Goal: Navigation & Orientation: Find specific page/section

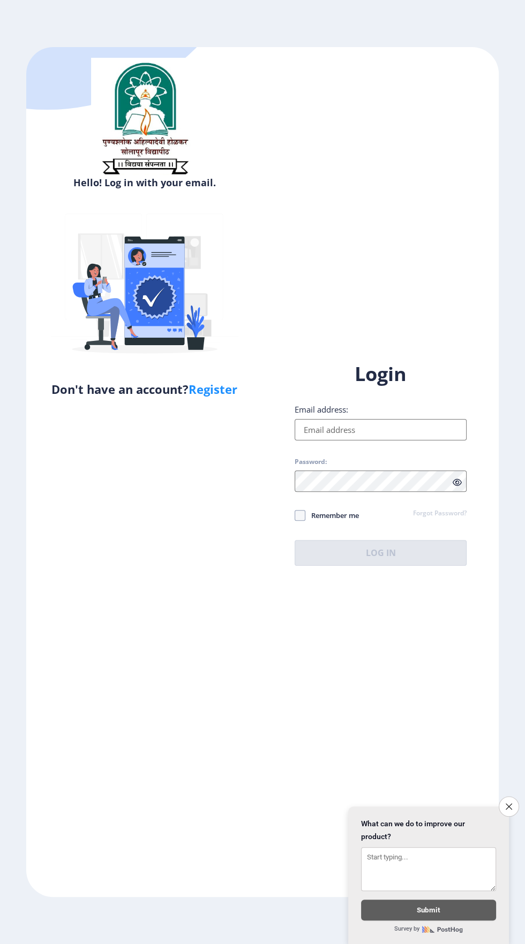
click at [381, 441] on input "Email address:" at bounding box center [380, 429] width 172 height 21
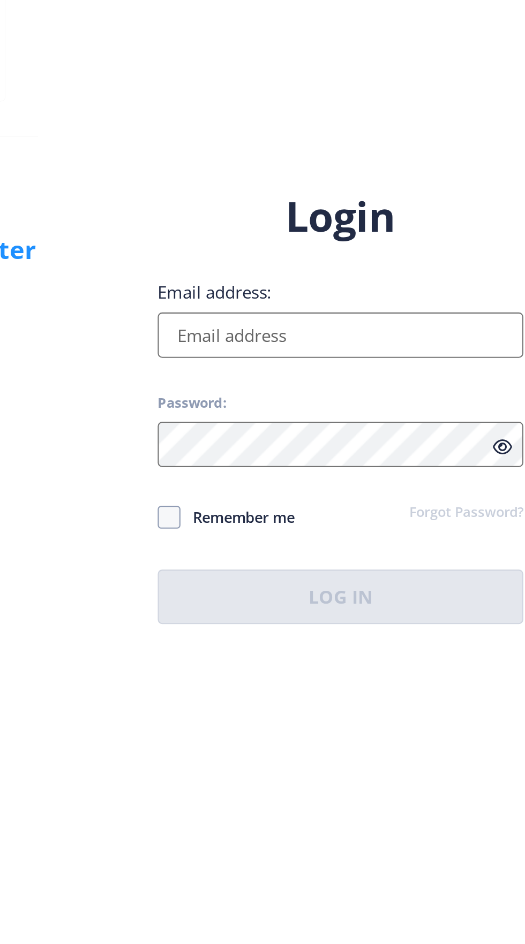
type input "[EMAIL_ADDRESS][DOMAIN_NAME]"
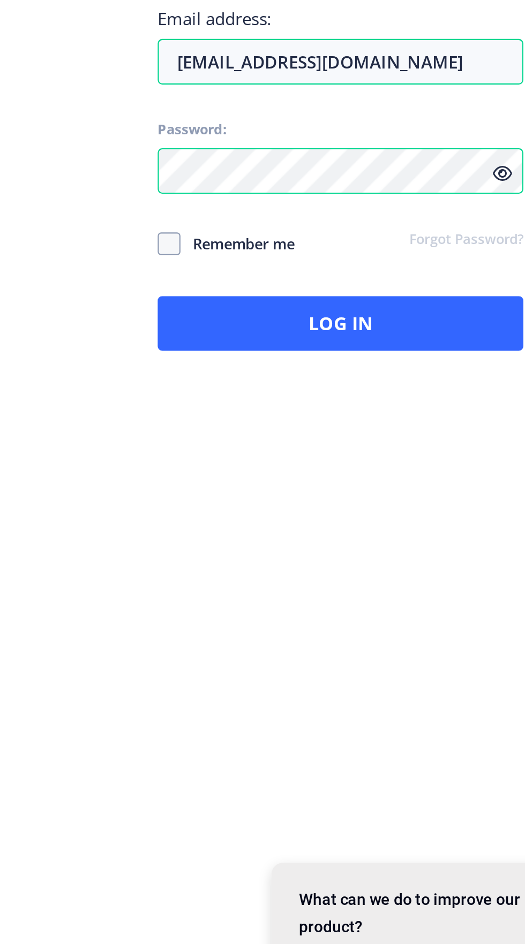
click at [456, 487] on icon at bounding box center [456, 483] width 9 height 8
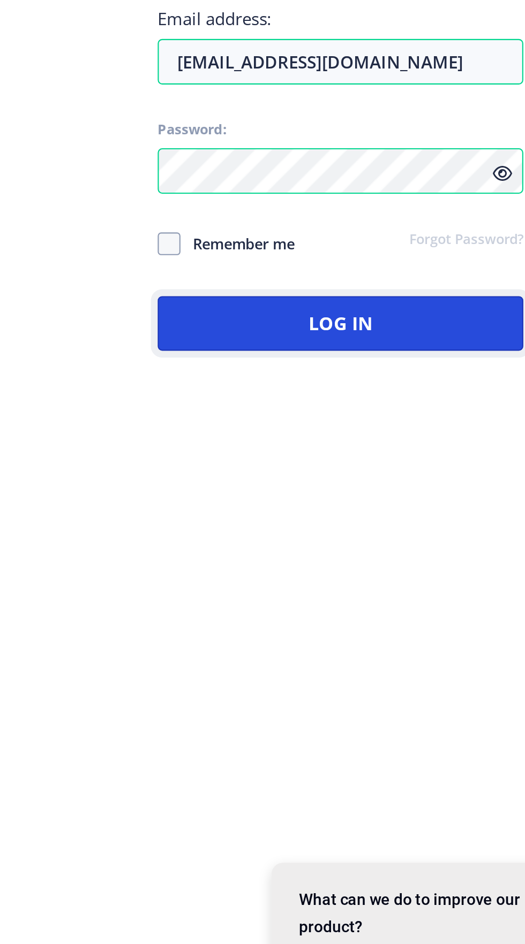
click at [395, 566] on button "Log In" at bounding box center [380, 553] width 172 height 26
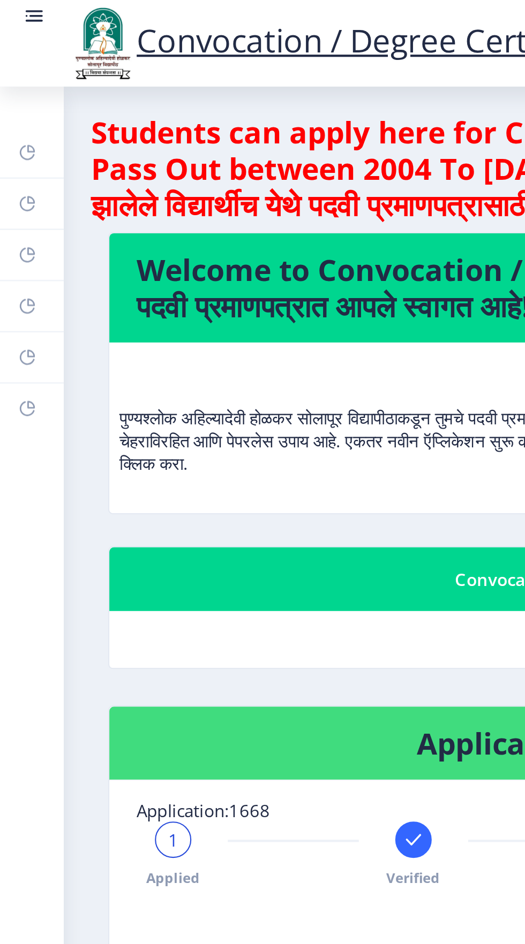
click at [22, 150] on link "Myapplication" at bounding box center [15, 144] width 30 height 24
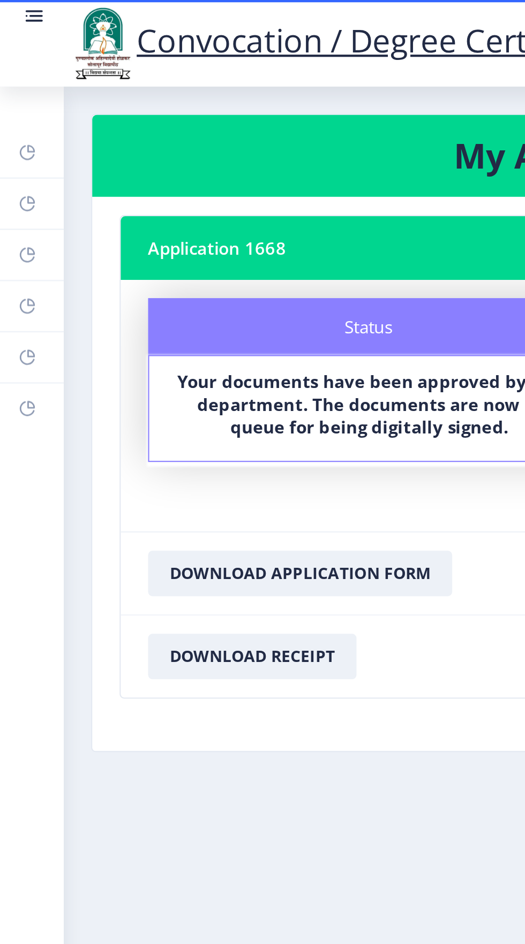
click at [18, 170] on link "Payment issue" at bounding box center [15, 168] width 30 height 24
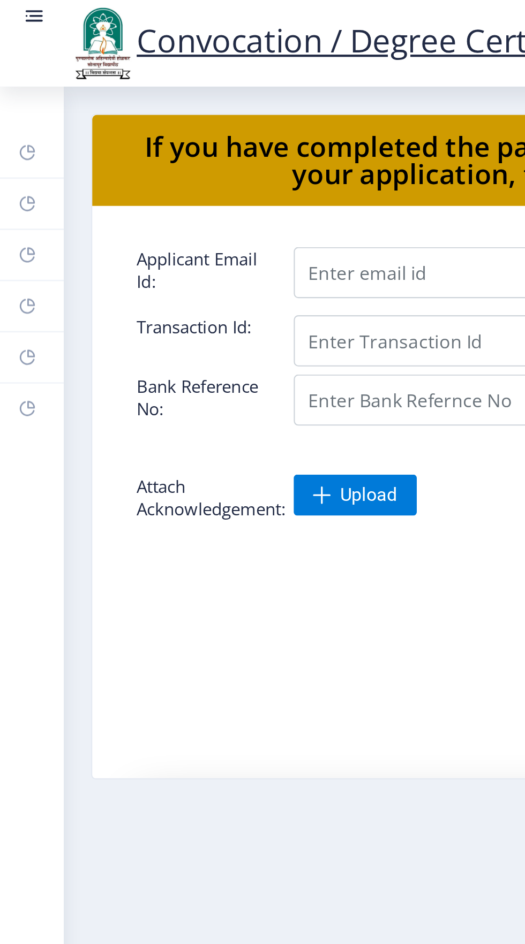
click at [6, 188] on link "Incorrect Certificate" at bounding box center [15, 192] width 30 height 24
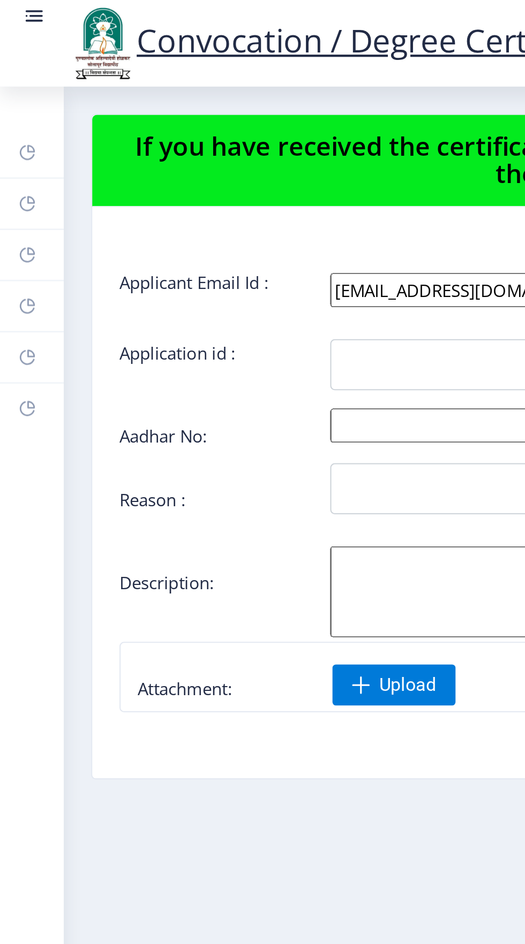
scroll to position [0, 5]
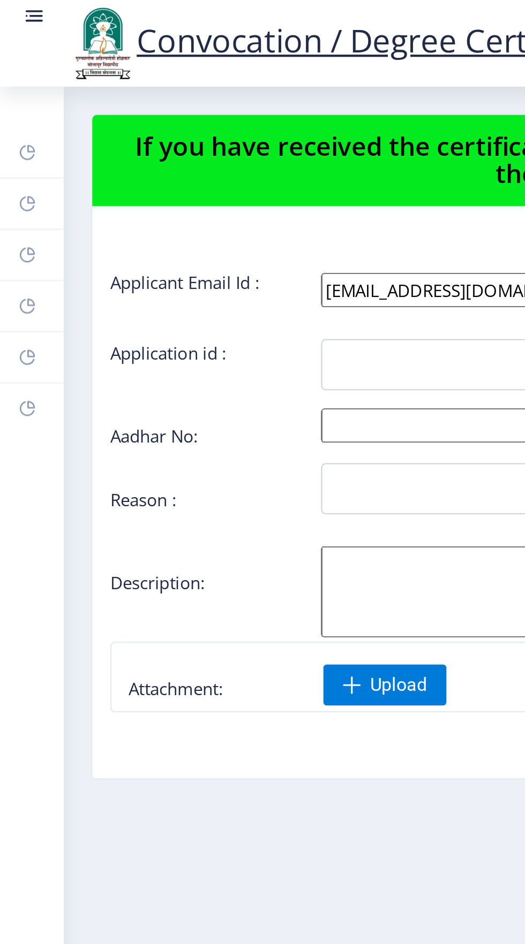
click at [7, 157] on link "Payment issue" at bounding box center [15, 168] width 30 height 24
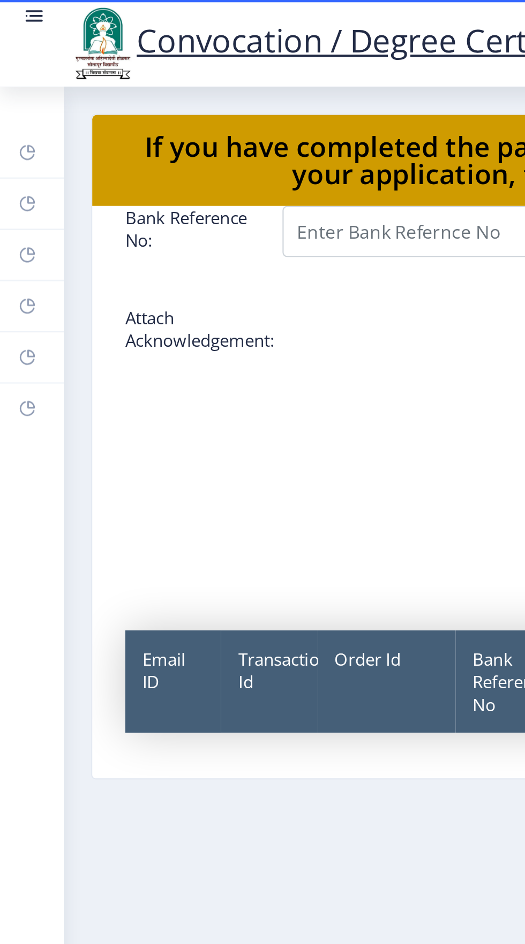
scroll to position [101, 0]
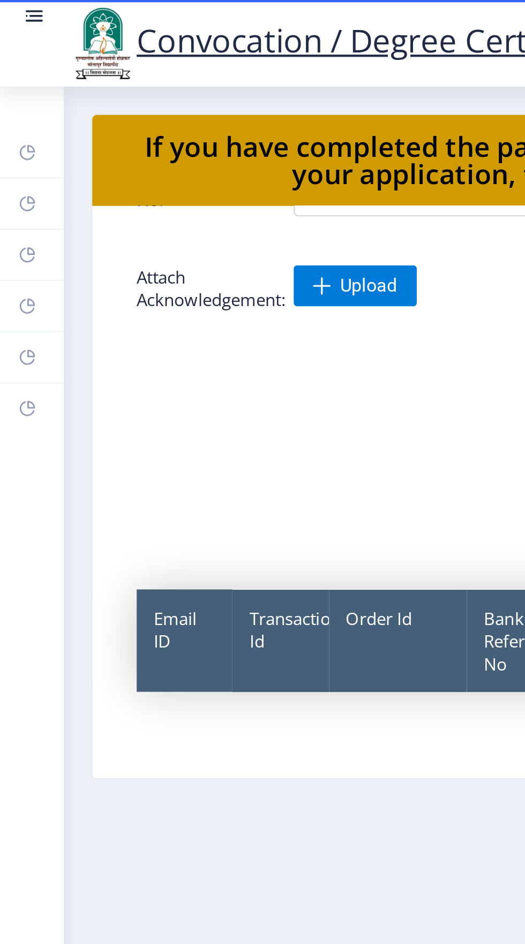
click at [9, 145] on rect at bounding box center [13, 144] width 9 height 9
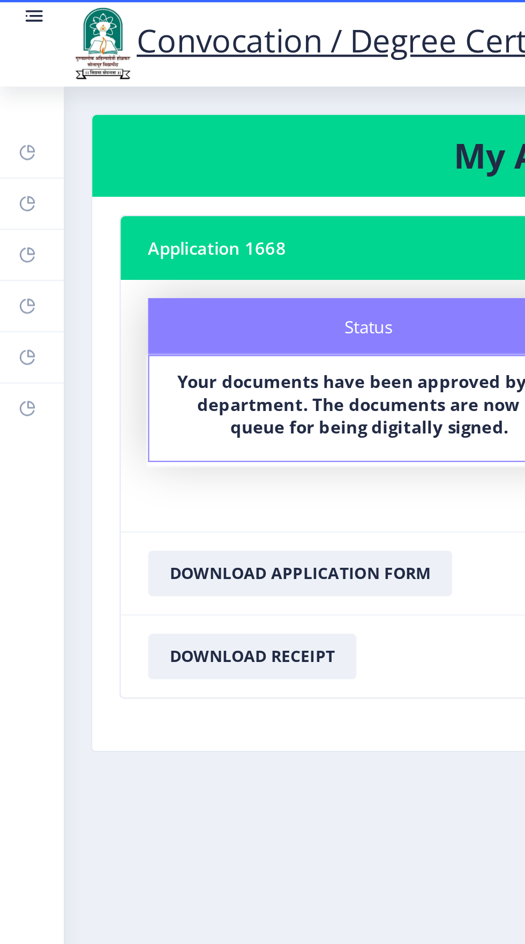
click at [9, 171] on rect at bounding box center [13, 168] width 9 height 9
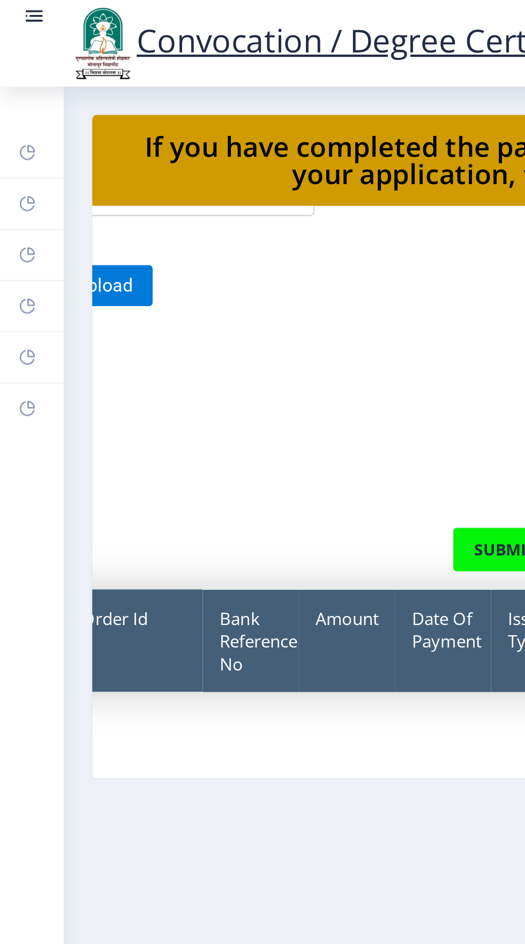
scroll to position [101, 0]
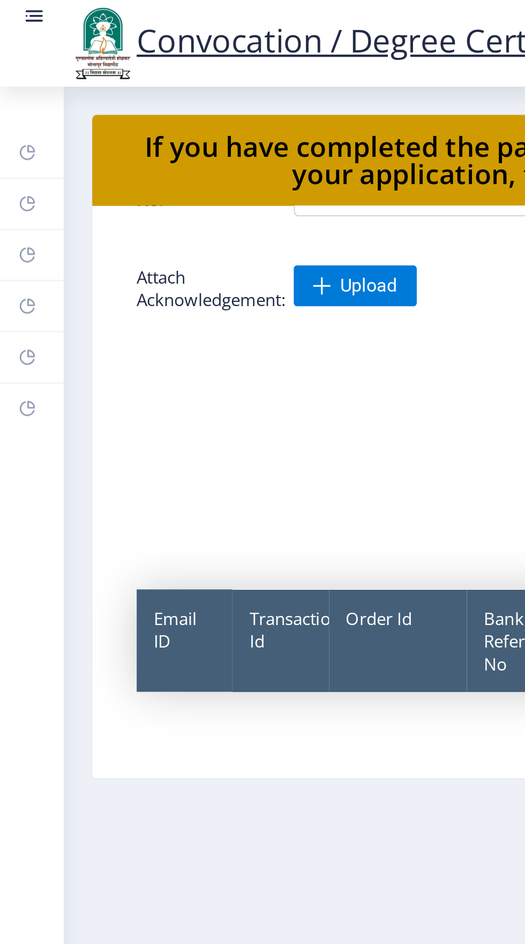
click at [9, 134] on link "Myapplication" at bounding box center [15, 144] width 30 height 24
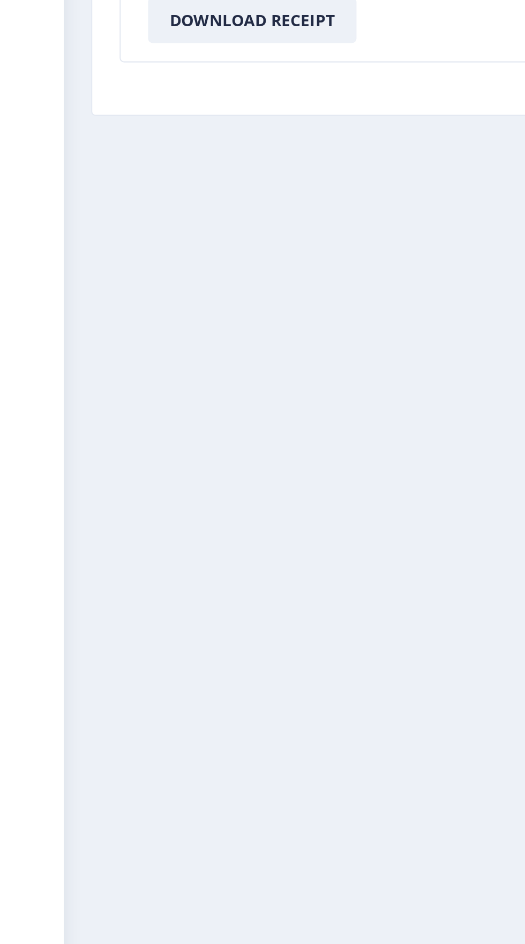
scroll to position [48, 0]
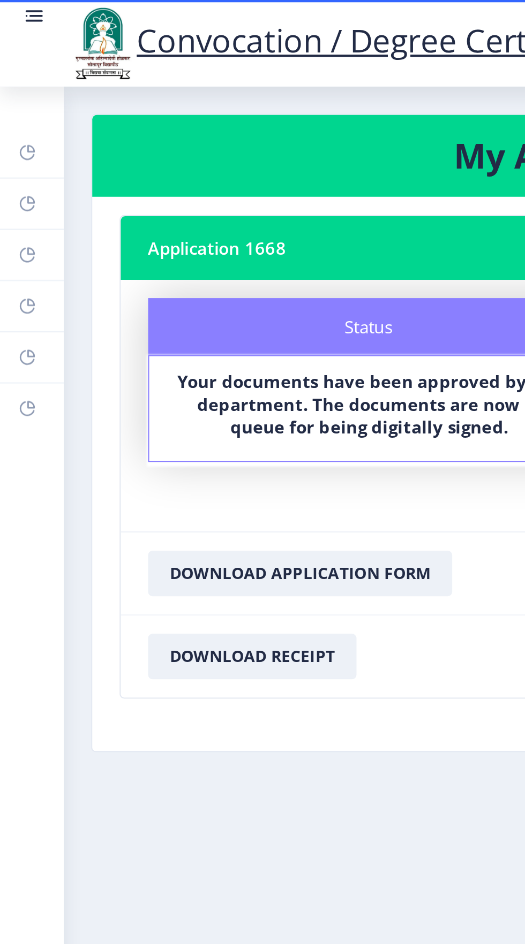
click at [7, 119] on link "Profile" at bounding box center [15, 120] width 30 height 24
select select
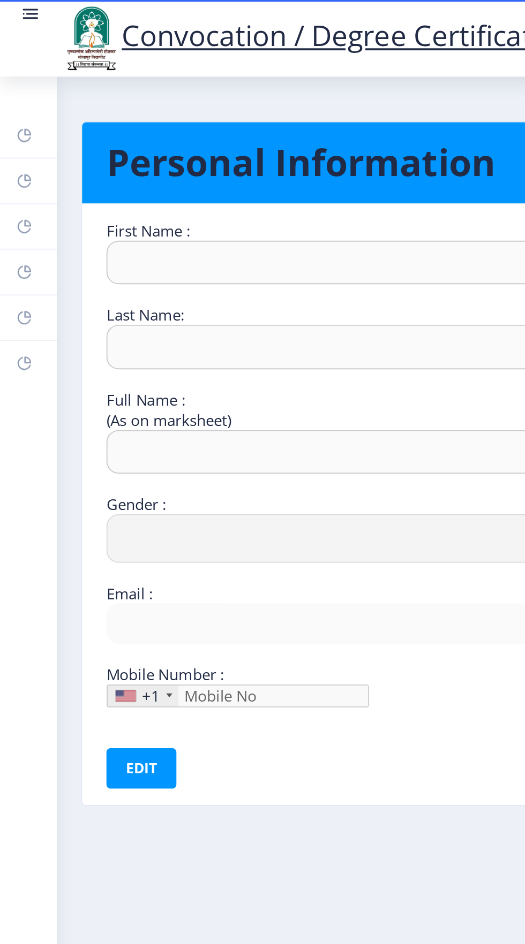
scroll to position [48, 0]
click at [8, 103] on link "Help/FAQ" at bounding box center [15, 96] width 30 height 24
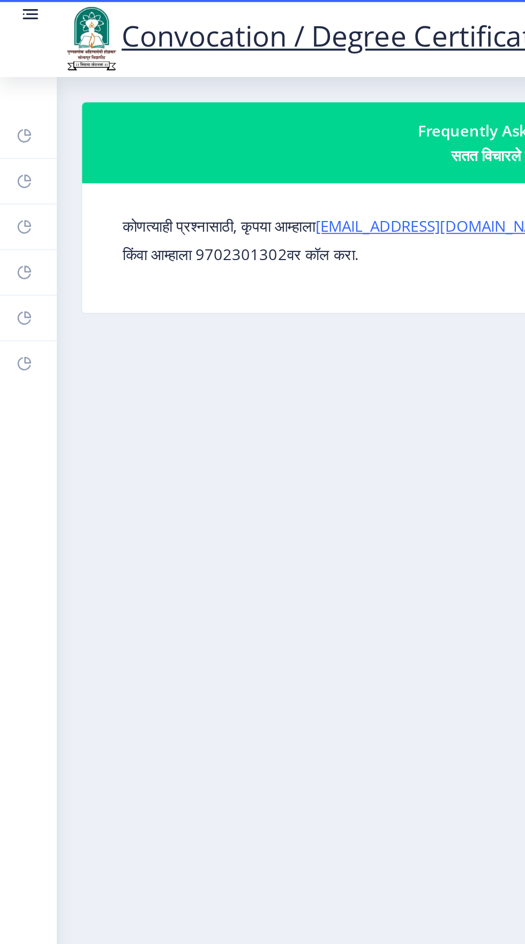
click at [12, 78] on link "Dashboard" at bounding box center [15, 72] width 30 height 24
